Goal: Ask a question: Seek information or help from site administrators or community

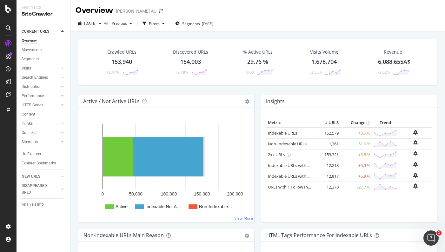
scroll to position [140, 0]
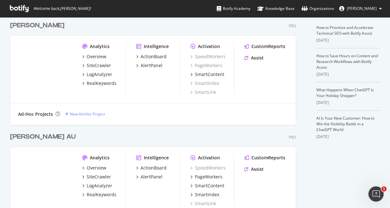
scroll to position [138, 0]
click at [256, 61] on div "CustomReports Assist" at bounding box center [267, 54] width 44 height 20
click at [258, 59] on div "Assist" at bounding box center [257, 58] width 13 height 6
click at [256, 168] on div "Assist" at bounding box center [257, 169] width 13 height 6
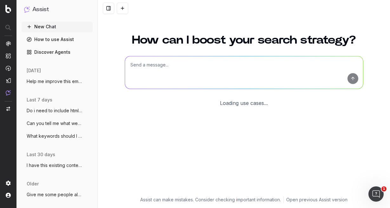
scroll to position [39, 0]
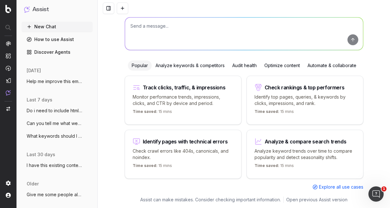
click at [165, 37] on textarea at bounding box center [244, 33] width 238 height 32
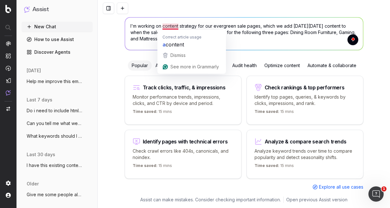
click at [164, 26] on textarea "I'm working on content strategy for our evergreen sale pages, which we add Blac…" at bounding box center [244, 33] width 238 height 32
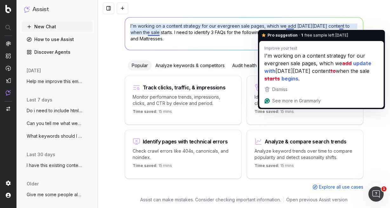
click at [290, 26] on textarea "I'm working on a content strategy for our evergreen sale pages, which we add Bl…" at bounding box center [244, 33] width 238 height 32
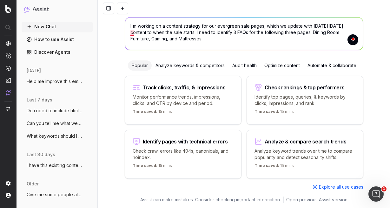
click at [131, 33] on textarea "I'm working on a content strategy for our evergreen sale pages, which we update…" at bounding box center [244, 33] width 238 height 32
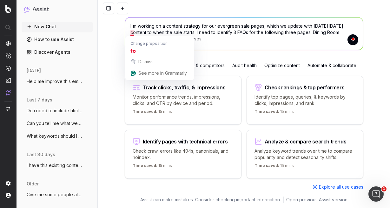
click at [131, 33] on textarea "I'm working on a content strategy for our evergreen sale pages, which we update…" at bounding box center [244, 33] width 238 height 32
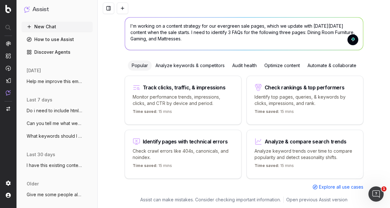
click at [212, 29] on textarea "I'm working on a content strategy for our evergreen sale pages, which we update…" at bounding box center [244, 33] width 238 height 32
click at [188, 39] on textarea "I'm working on a content strategy for our evergreen sale pages, which we update…" at bounding box center [244, 33] width 238 height 32
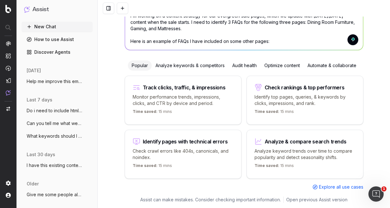
scroll to position [55, 0]
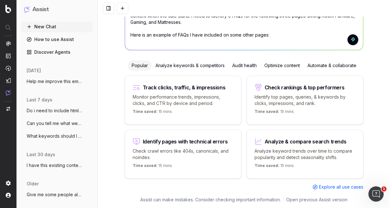
paste textarea "To enrich screen reader interactions, please activate Accessibility in Grammarl…"
click at [142, 43] on textarea "I'm working on a content strategy for our evergreen sale pages, which we update…" at bounding box center [244, 25] width 238 height 49
paste textarea ""Is Black Friday a good time to upgrade my phone? What mobile phone brands will…"
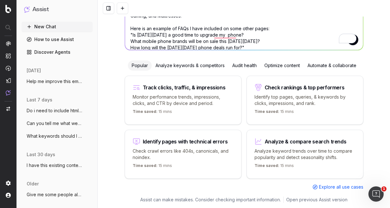
scroll to position [0, 0]
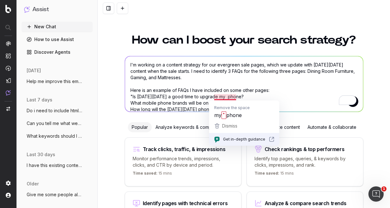
click at [223, 97] on textarea "I'm working on a content strategy for our evergreen sale pages, which we update…" at bounding box center [244, 83] width 238 height 55
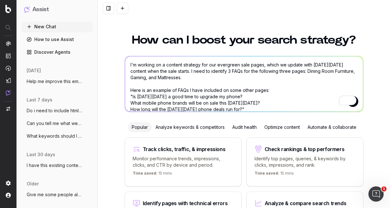
click at [194, 84] on textarea "I'm working on a content strategy for our evergreen sale pages, which we update…" at bounding box center [244, 83] width 238 height 55
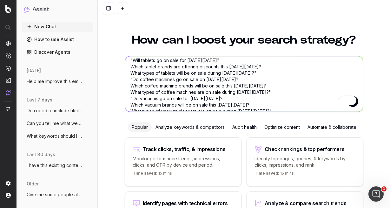
scroll to position [64, 0]
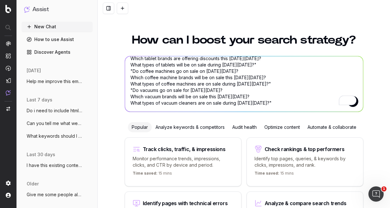
click at [280, 103] on textarea "I'm working on a content strategy for our evergreen sale pages, which we update…" at bounding box center [244, 83] width 238 height 55
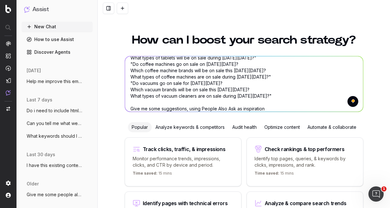
type textarea "I'm working on a content strategy for our evergreen sale pages, which we update…"
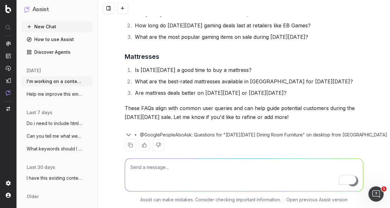
scroll to position [276, 0]
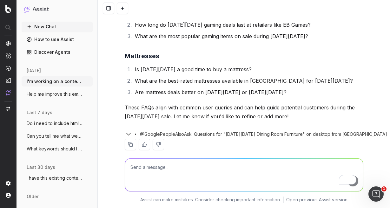
click at [180, 170] on textarea "To enrich screen reader interactions, please activate Accessibility in Grammarl…" at bounding box center [244, 175] width 238 height 32
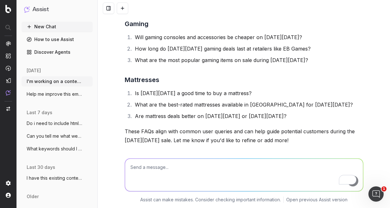
scroll to position [252, 0]
click at [147, 164] on textarea "To enrich screen reader interactions, please activate Accessibility in Grammarl…" at bounding box center [244, 175] width 238 height 32
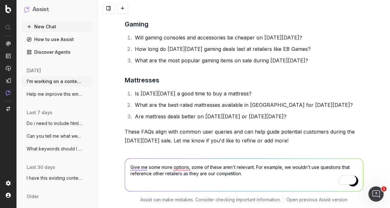
type textarea "Give me some more options, some of these aren't relevant. For example, we would…"
click at [357, 184] on button "submit" at bounding box center [353, 180] width 11 height 11
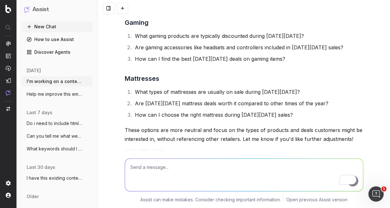
scroll to position [536, 0]
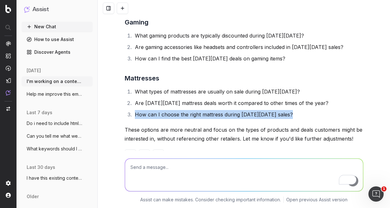
drag, startPoint x: 136, startPoint y: 113, endPoint x: 298, endPoint y: 117, distance: 162.4
click at [298, 117] on li "How can I choose the right mattress during Black Friday sales?" at bounding box center [248, 114] width 231 height 9
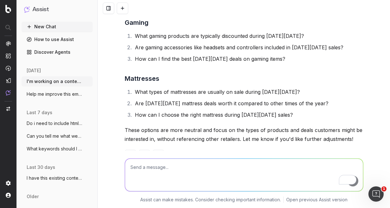
click at [171, 176] on textarea "To enrich screen reader interactions, please activate Accessibility in Grammarl…" at bounding box center [244, 175] width 238 height 32
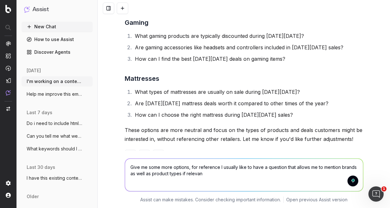
type textarea "Give me some more options, for reference I usually like to have a question that…"
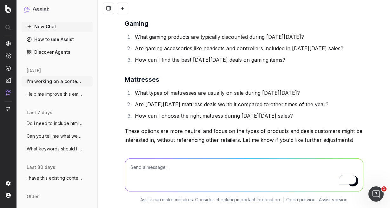
scroll to position [598, 0]
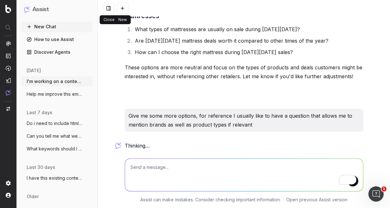
click at [111, 8] on button at bounding box center [108, 8] width 11 height 11
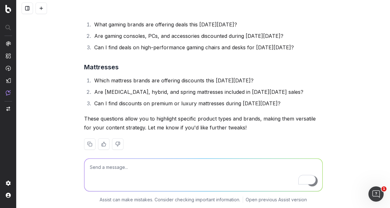
scroll to position [827, 0]
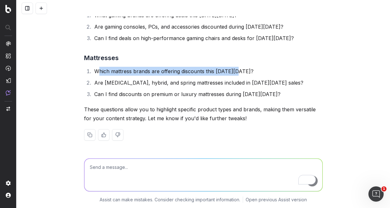
drag, startPoint x: 98, startPoint y: 71, endPoint x: 234, endPoint y: 69, distance: 136.6
click at [234, 69] on li "Which mattress brands are offering discounts this Black Friday?" at bounding box center [207, 71] width 231 height 9
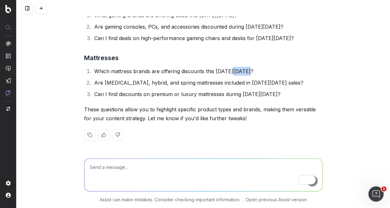
click at [234, 69] on li "Which mattress brands are offering discounts this Black Friday?" at bounding box center [207, 71] width 231 height 9
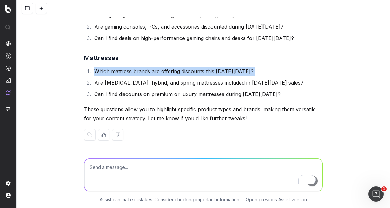
click at [234, 69] on li "Which mattress brands are offering discounts this Black Friday?" at bounding box center [207, 71] width 231 height 9
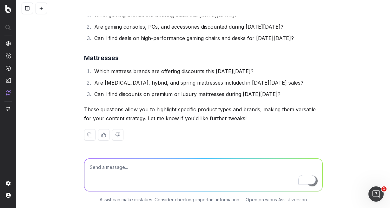
click at [124, 84] on li "Are memory foam, hybrid, and spring mattresses included in Black Friday sales?" at bounding box center [207, 82] width 231 height 9
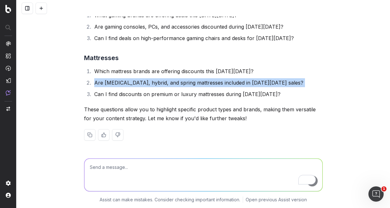
click at [124, 84] on li "Are memory foam, hybrid, and spring mattresses included in Black Friday sales?" at bounding box center [207, 82] width 231 height 9
copy li "Are memory foam, hybrid, and spring mattresses included in Black Friday sales?"
